Goal: Check status: Check status

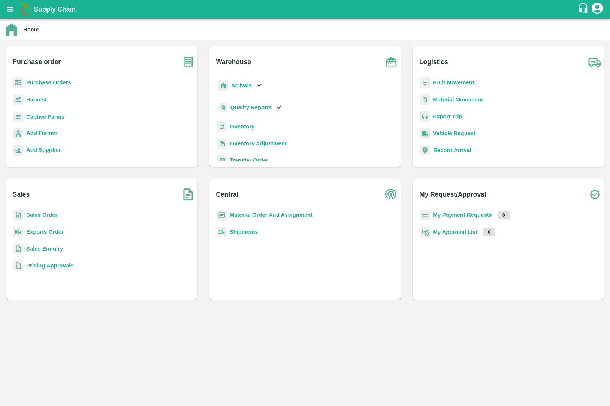
click at [55, 214] on b "Sales Order" at bounding box center [41, 215] width 31 height 6
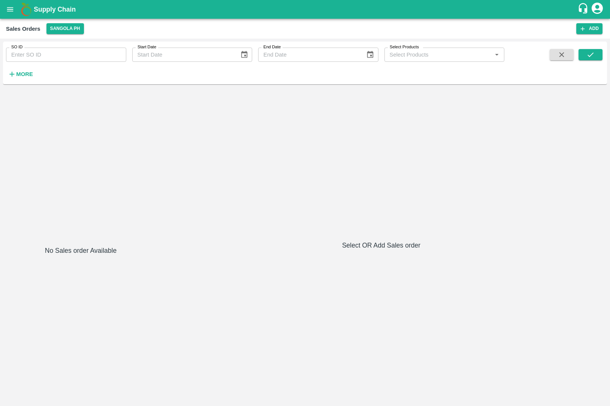
click at [46, 56] on input "SO ID" at bounding box center [66, 55] width 120 height 14
paste input "603812"
type input "603812"
click at [593, 49] on button "submit" at bounding box center [591, 54] width 24 height 11
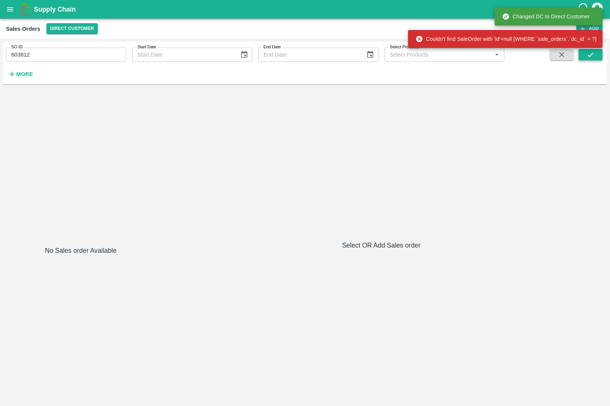
click at [589, 56] on icon "submit" at bounding box center [590, 54] width 6 height 4
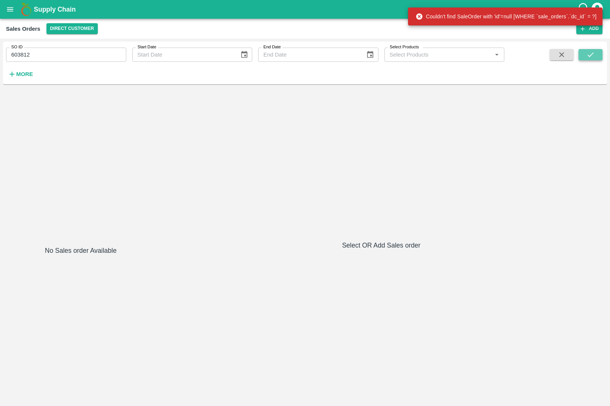
click at [589, 56] on icon "submit" at bounding box center [590, 54] width 6 height 4
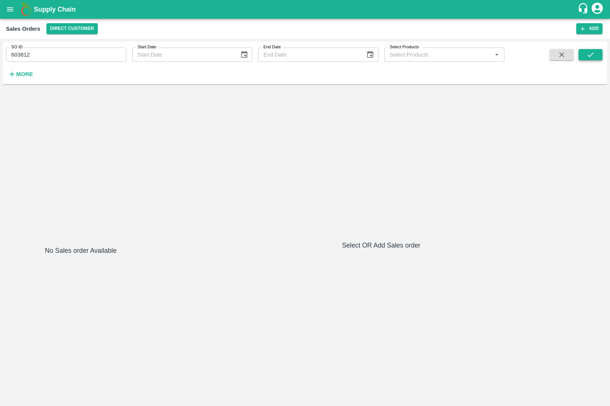
click at [589, 56] on icon "submit" at bounding box center [590, 54] width 6 height 4
